Goal: Transaction & Acquisition: Download file/media

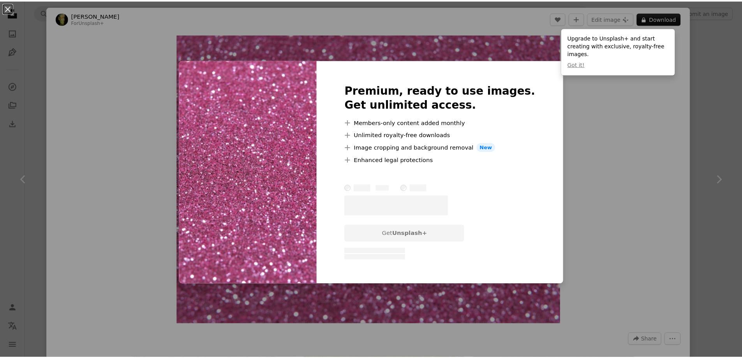
scroll to position [2104, 0]
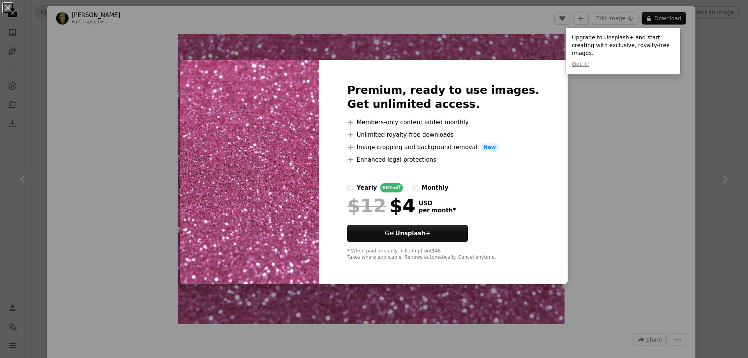
click at [697, 108] on div "An X shape Premium, ready to use images. Get unlimited access. A plus sign Memb…" at bounding box center [374, 179] width 748 height 358
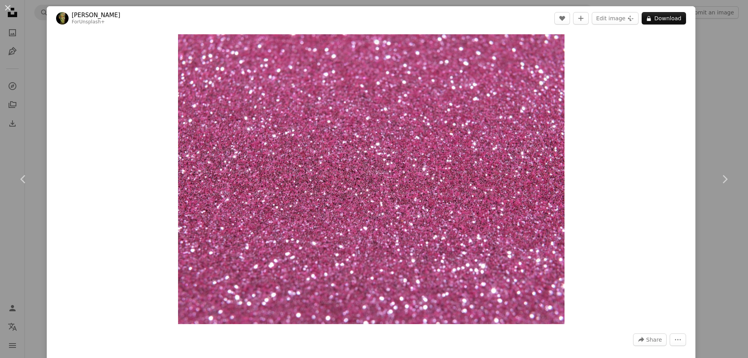
click at [37, 26] on div "An X shape Chevron left Chevron right engin akyurt For Unsplash+ A heart A plus…" at bounding box center [374, 179] width 748 height 358
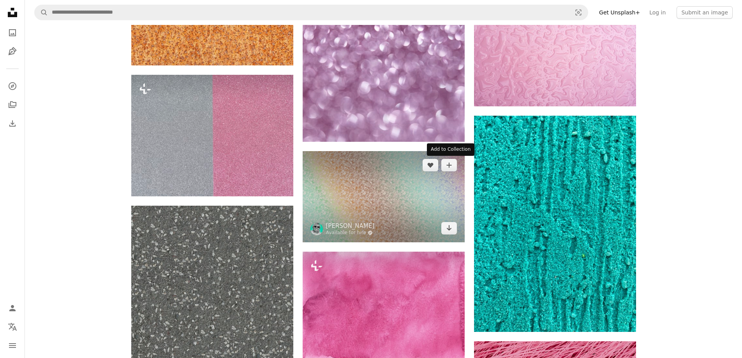
scroll to position [3196, 0]
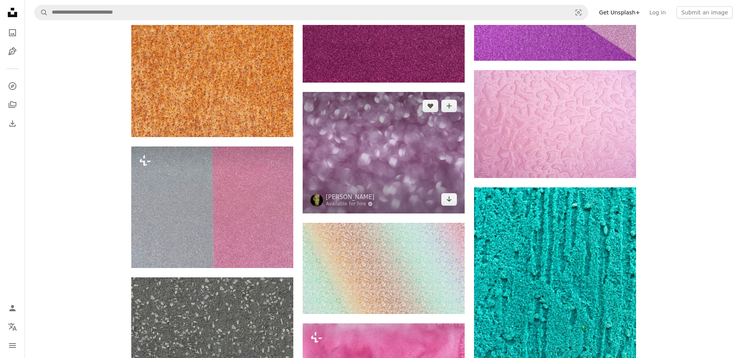
click at [401, 140] on img at bounding box center [384, 153] width 162 height 122
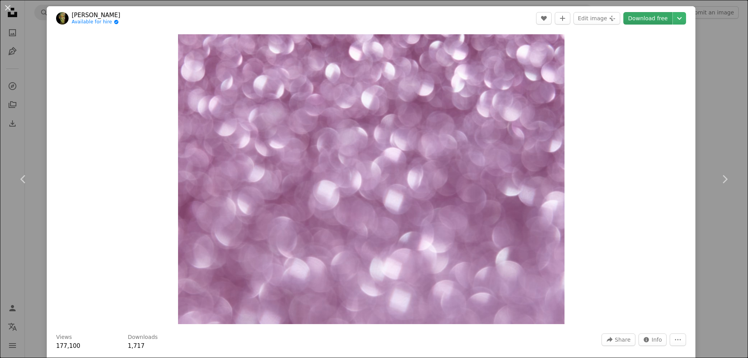
click at [644, 16] on link "Download free" at bounding box center [648, 18] width 49 height 12
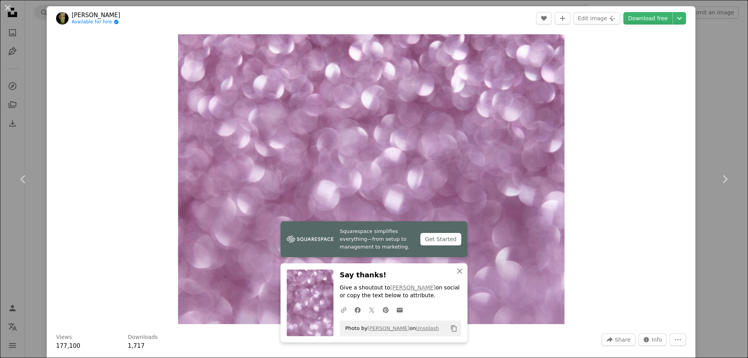
click at [713, 74] on div "An X shape Chevron left Chevron right engin akyurt Available for hire A checkma…" at bounding box center [374, 179] width 748 height 358
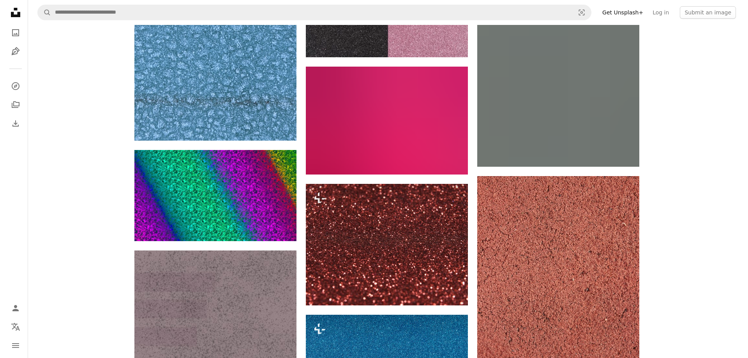
scroll to position [5417, 0]
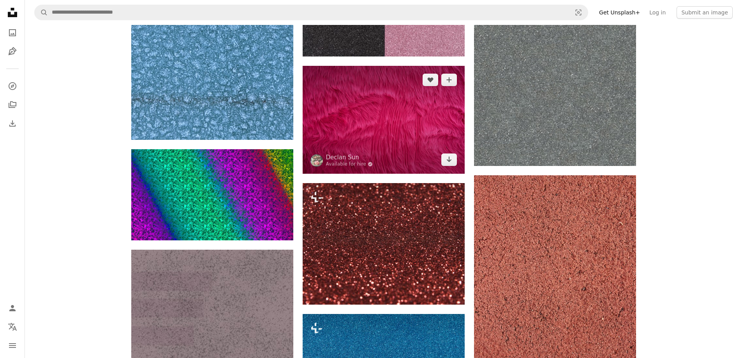
click at [378, 118] on img at bounding box center [384, 120] width 162 height 108
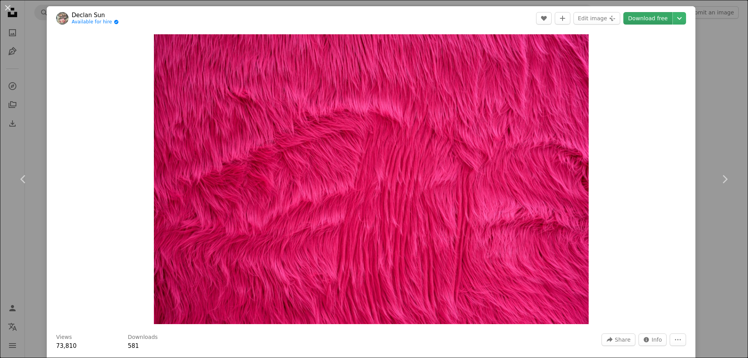
click at [632, 19] on link "Download free" at bounding box center [648, 18] width 49 height 12
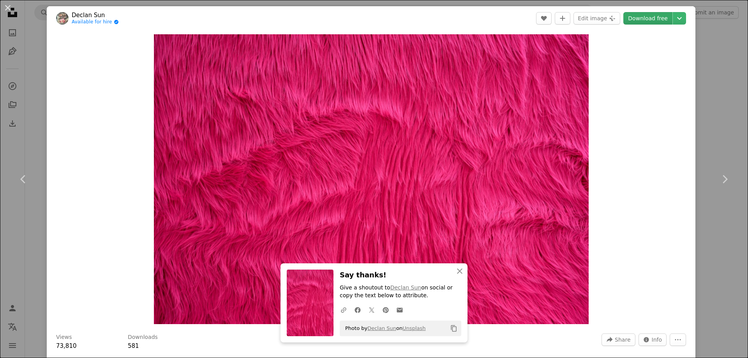
click at [640, 14] on link "Download free" at bounding box center [648, 18] width 49 height 12
click at [644, 19] on link "Download free" at bounding box center [648, 18] width 49 height 12
click at [623, 146] on div "Zoom in" at bounding box center [371, 179] width 649 height 298
